Goal: Task Accomplishment & Management: Complete application form

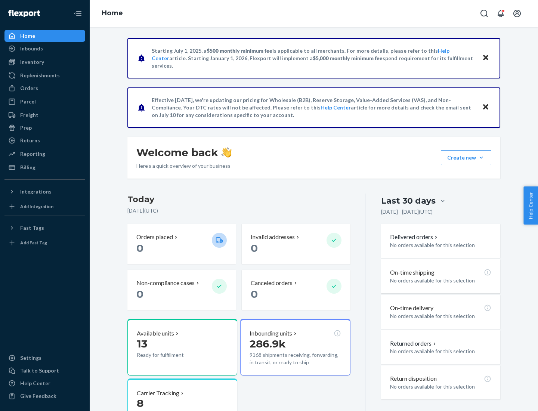
click at [481, 158] on button "Create new Create new inbound Create new order Create new product" at bounding box center [466, 157] width 50 height 15
click at [45, 49] on div "Inbounds" at bounding box center [44, 48] width 79 height 10
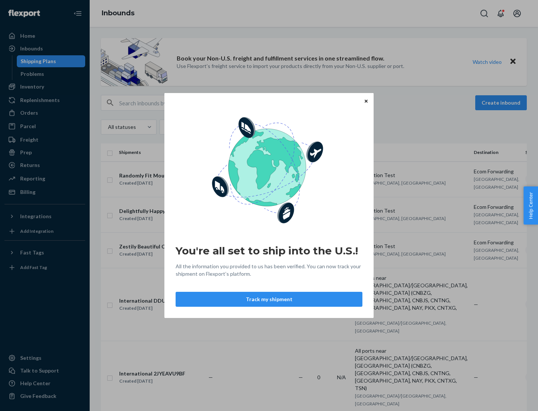
click at [269, 299] on button "Track my shipment" at bounding box center [268, 299] width 187 height 15
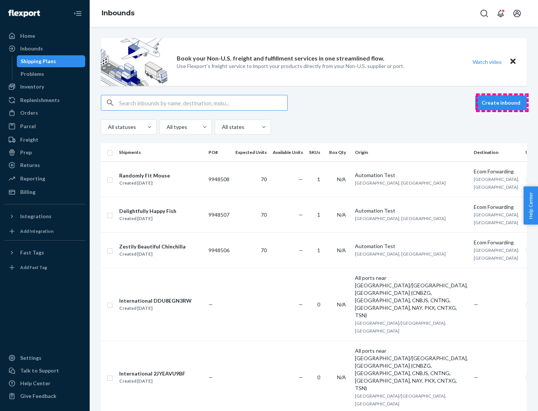
click at [502, 103] on button "Create inbound" at bounding box center [501, 102] width 52 height 15
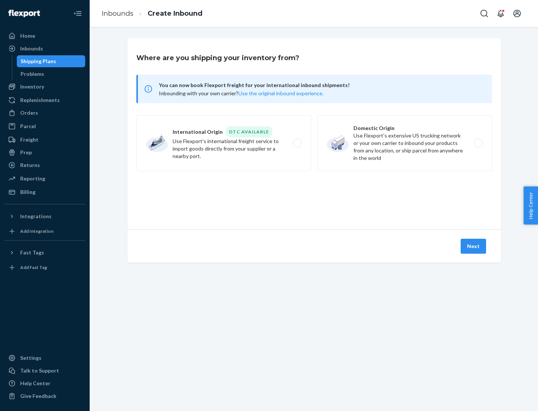
click at [224, 143] on label "International Origin DTC Available Use Flexport's international freight service…" at bounding box center [223, 143] width 175 height 56
click at [297, 143] on input "International Origin DTC Available Use Flexport's international freight service…" at bounding box center [299, 143] width 5 height 5
radio input "true"
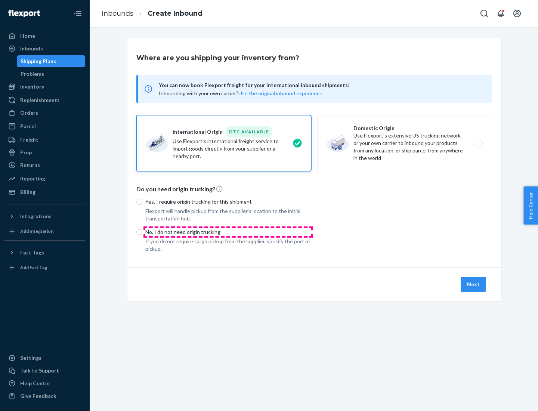
click at [228, 231] on p "No, I do not need origin trucking" at bounding box center [228, 231] width 166 height 7
click at [142, 231] on input "No, I do not need origin trucking" at bounding box center [139, 232] width 6 height 6
radio input "true"
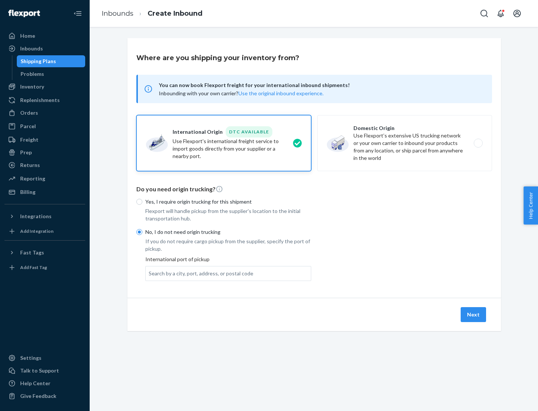
click at [199, 273] on div "Search by a city, port, address, or postal code" at bounding box center [201, 273] width 105 height 7
click at [149, 273] on input "Search by a city, port, address, or postal code" at bounding box center [149, 273] width 1 height 7
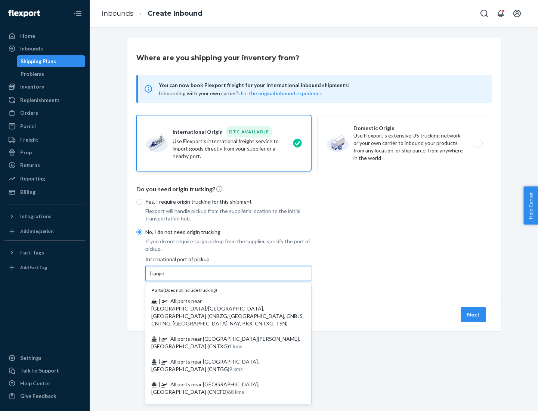
click at [221, 301] on span "| All ports near [GEOGRAPHIC_DATA]/[GEOGRAPHIC_DATA], [GEOGRAPHIC_DATA] (CNBZG,…" at bounding box center [227, 312] width 152 height 29
click at [165, 277] on input "Tianjin" at bounding box center [157, 273] width 16 height 7
type input "All ports near [GEOGRAPHIC_DATA]/[GEOGRAPHIC_DATA], [GEOGRAPHIC_DATA] (CNBZG, […"
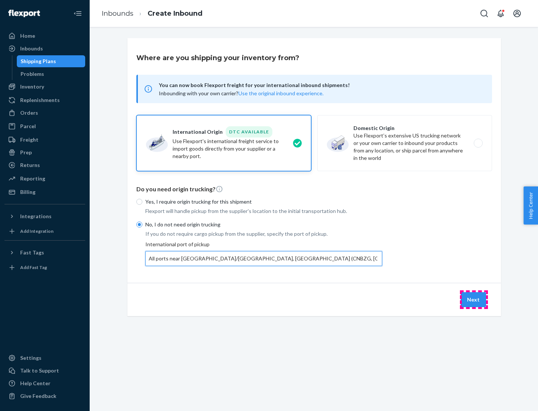
click at [473, 299] on button "Next" at bounding box center [472, 299] width 25 height 15
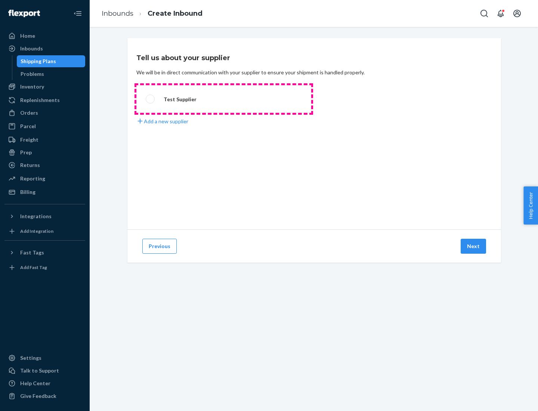
click at [224, 99] on label "Test Supplier" at bounding box center [223, 99] width 175 height 28
click at [150, 99] on input "Test Supplier" at bounding box center [148, 99] width 5 height 5
radio input "true"
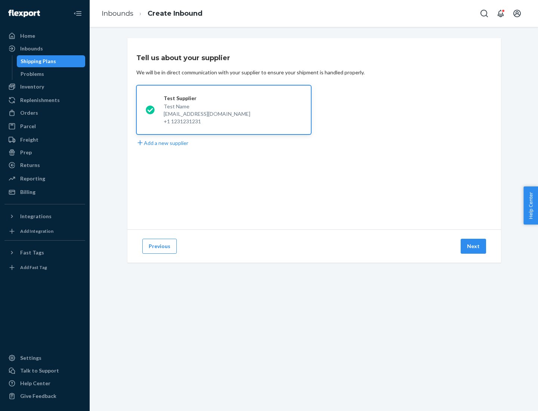
click at [473, 246] on button "Next" at bounding box center [472, 246] width 25 height 15
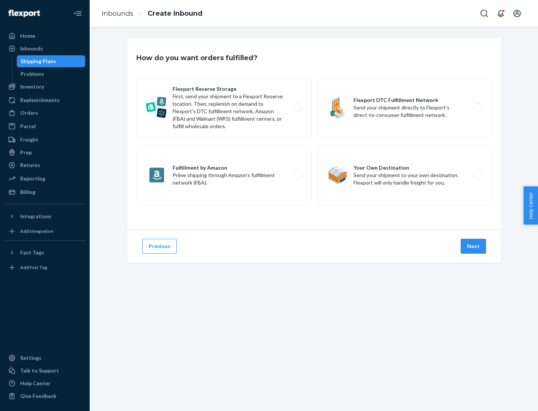
click at [314, 134] on div "Flexport Reserve Storage First, send your shipment to a Flexport Reserve locati…" at bounding box center [313, 142] width 355 height 129
click at [404, 108] on label "Flexport DTC Fulfillment Network Send your shipment directly to Flexport’s dire…" at bounding box center [404, 108] width 175 height 60
click at [478, 108] on input "Flexport DTC Fulfillment Network Send your shipment directly to Flexport’s dire…" at bounding box center [480, 107] width 5 height 5
radio input "true"
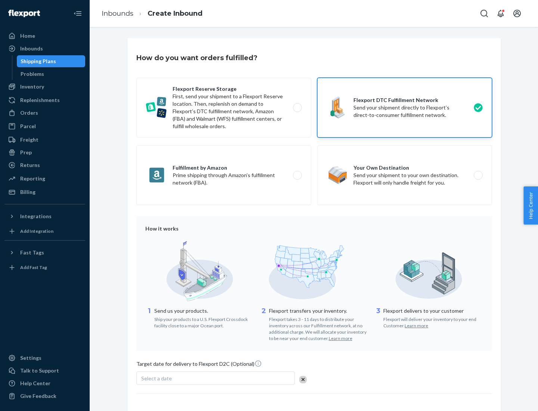
scroll to position [55, 0]
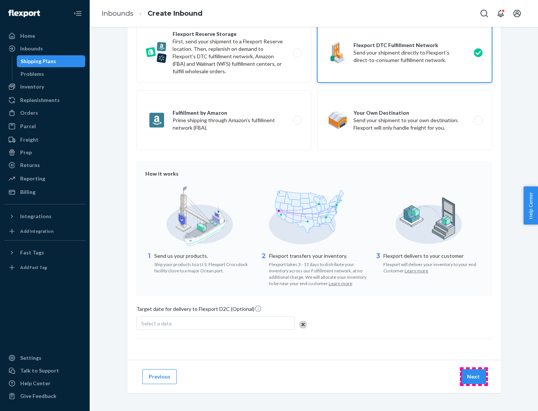
click at [473, 376] on button "Next" at bounding box center [472, 376] width 25 height 15
